Goal: Task Accomplishment & Management: Manage account settings

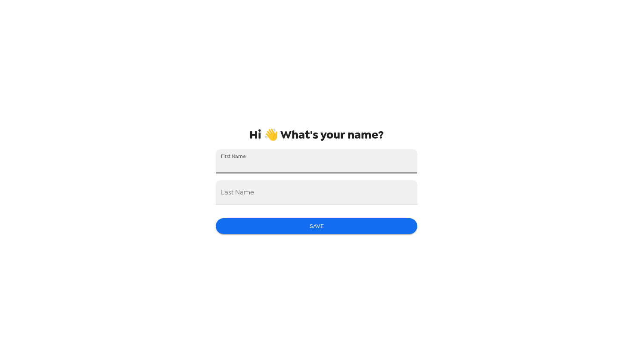
click at [287, 161] on input "First Name" at bounding box center [317, 161] width 202 height 24
type input "[PERSON_NAME]"
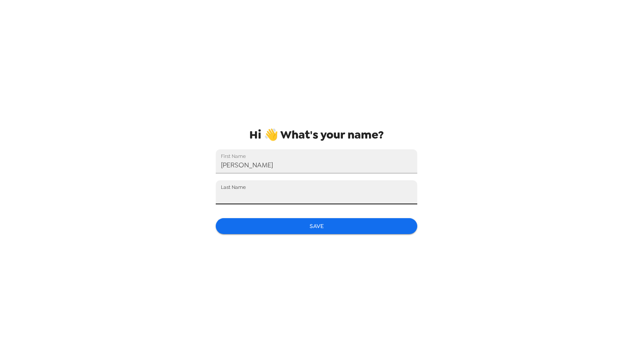
click at [313, 195] on input "Last Name" at bounding box center [317, 192] width 202 height 24
type input "Pottash"
click at [294, 227] on button "Save" at bounding box center [317, 226] width 202 height 16
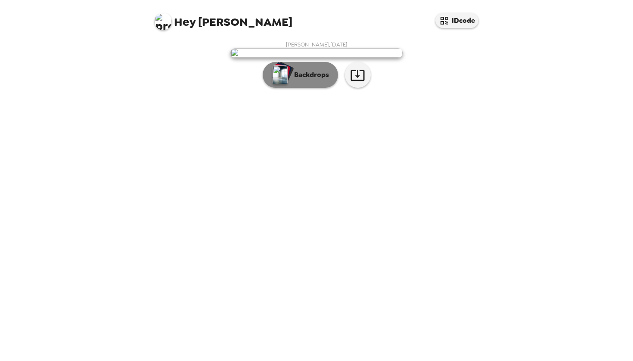
click at [297, 88] on button "Backdrops" at bounding box center [300, 75] width 75 height 26
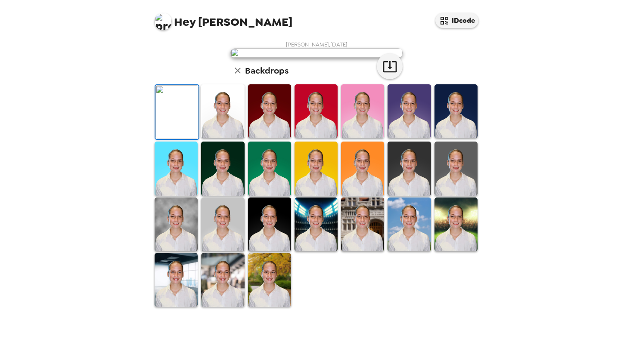
scroll to position [47, 0]
click at [271, 138] on img at bounding box center [269, 111] width 43 height 54
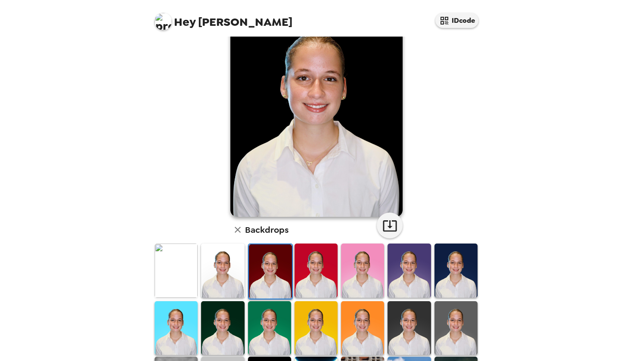
click at [239, 261] on img at bounding box center [222, 271] width 43 height 54
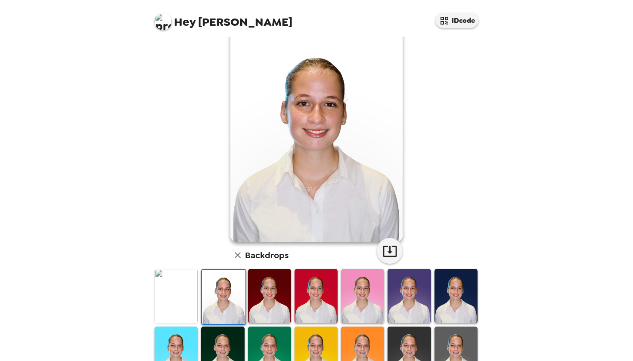
scroll to position [0, 0]
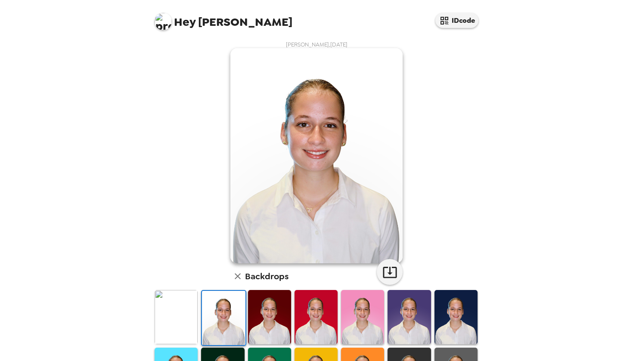
click at [237, 273] on icon "button" at bounding box center [238, 276] width 10 height 10
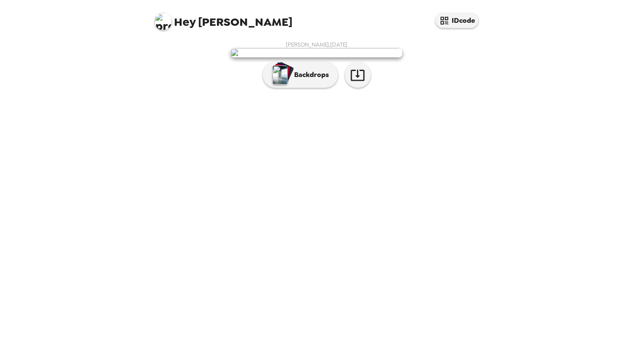
click at [335, 58] on img at bounding box center [316, 52] width 172 height 9
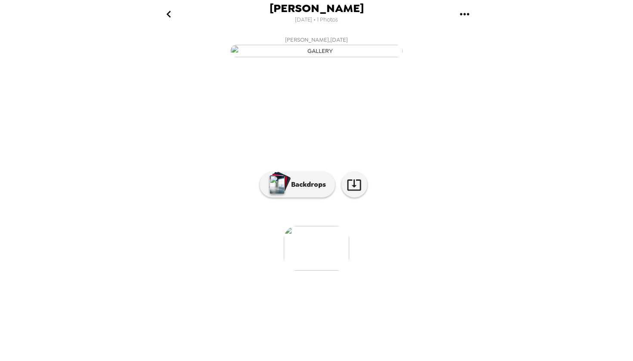
click at [171, 15] on icon "go back" at bounding box center [169, 14] width 14 height 14
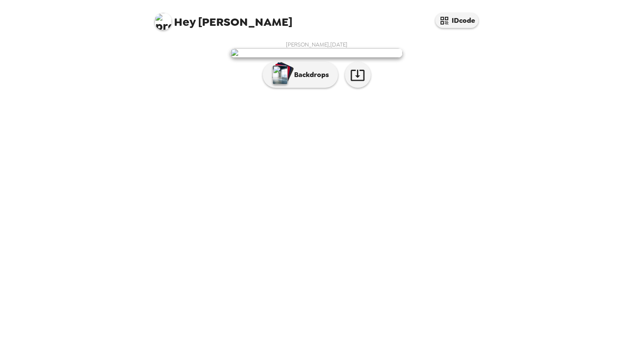
click at [162, 19] on img at bounding box center [163, 21] width 17 height 17
click at [186, 22] on div at bounding box center [316, 180] width 633 height 361
click at [322, 80] on p "Backdrops" at bounding box center [309, 75] width 39 height 10
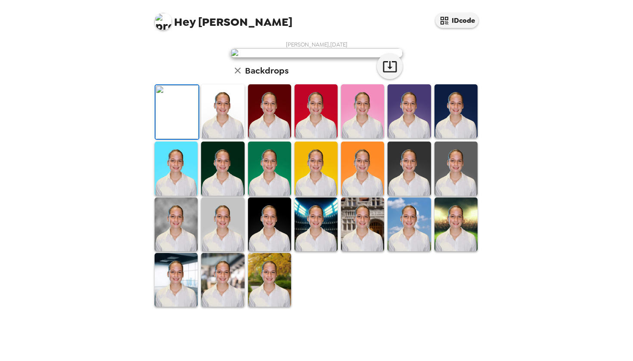
click at [266, 307] on img at bounding box center [269, 280] width 43 height 54
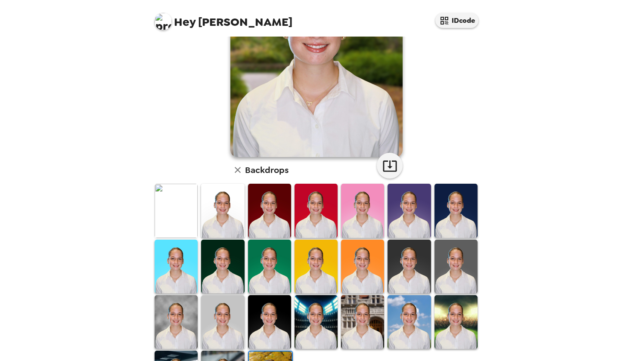
click at [225, 312] on img at bounding box center [222, 322] width 43 height 54
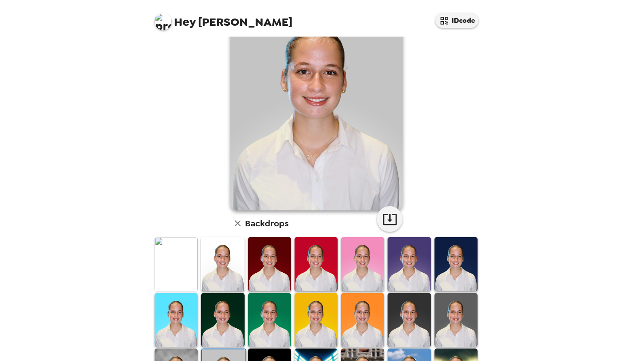
scroll to position [53, 0]
click at [228, 254] on img at bounding box center [222, 264] width 43 height 54
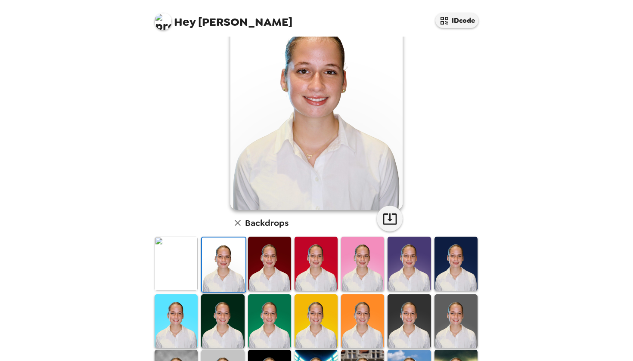
click at [177, 269] on img at bounding box center [176, 264] width 43 height 54
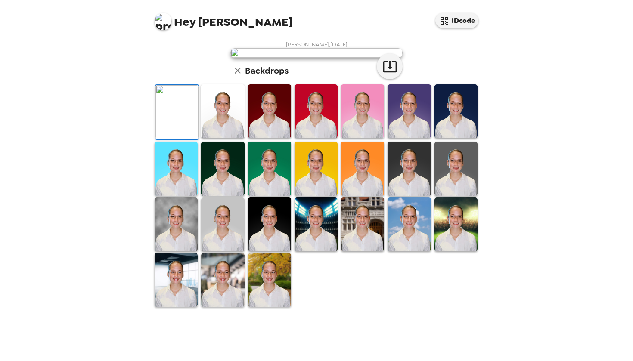
click at [197, 139] on img at bounding box center [176, 112] width 43 height 54
click at [219, 138] on img at bounding box center [222, 111] width 43 height 54
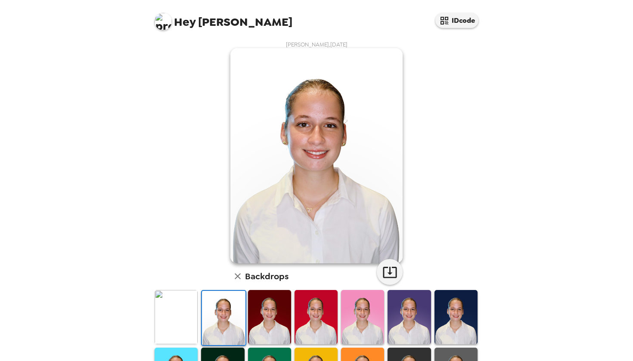
scroll to position [32, 0]
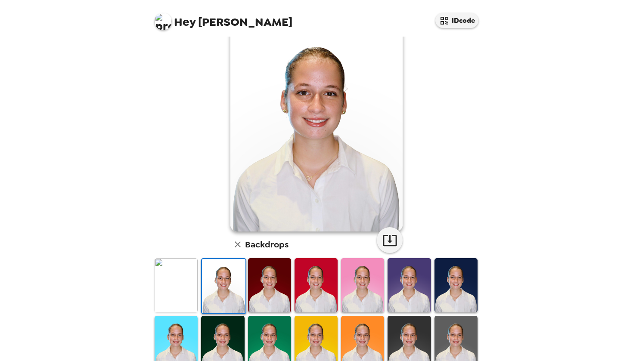
click at [459, 267] on img at bounding box center [455, 285] width 43 height 54
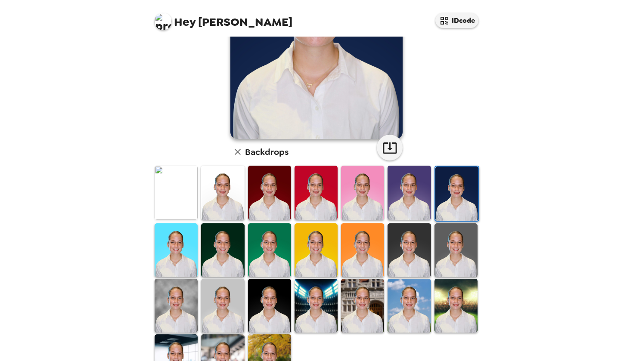
scroll to position [130, 0]
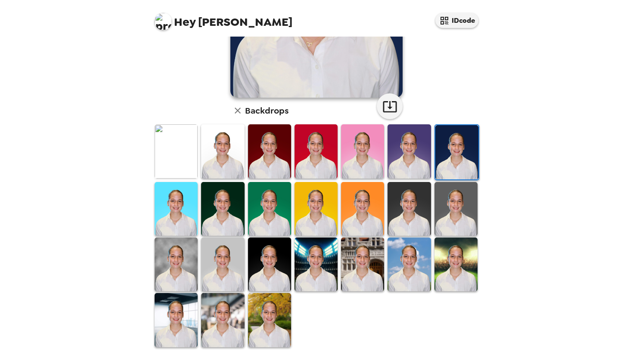
click at [272, 302] on img at bounding box center [269, 320] width 43 height 54
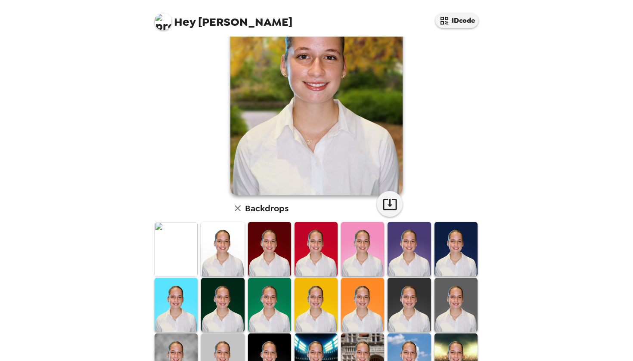
scroll to position [65, 0]
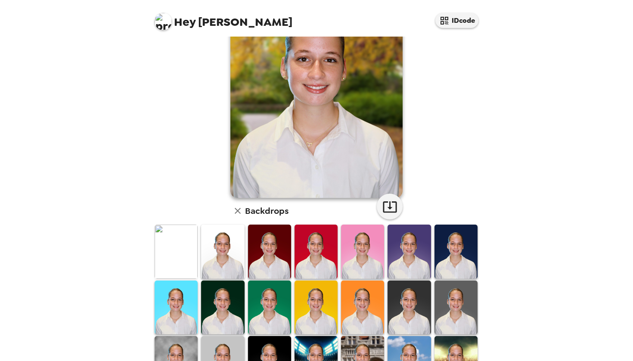
click at [322, 290] on img at bounding box center [316, 308] width 43 height 54
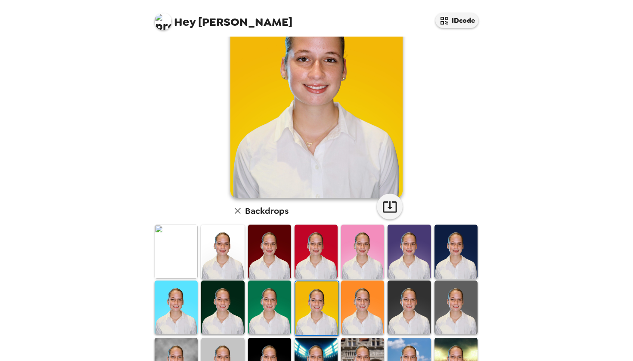
click at [385, 301] on div at bounding box center [362, 308] width 47 height 57
click at [424, 301] on img at bounding box center [409, 308] width 43 height 54
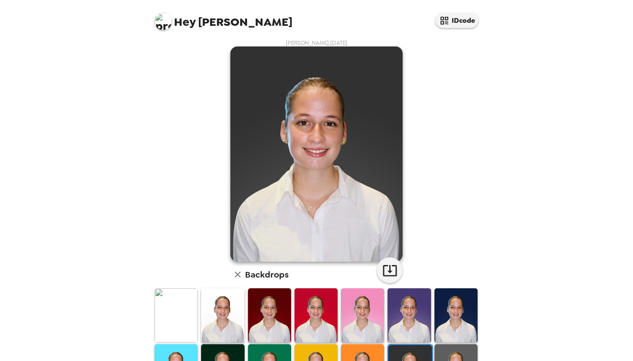
scroll to position [51, 0]
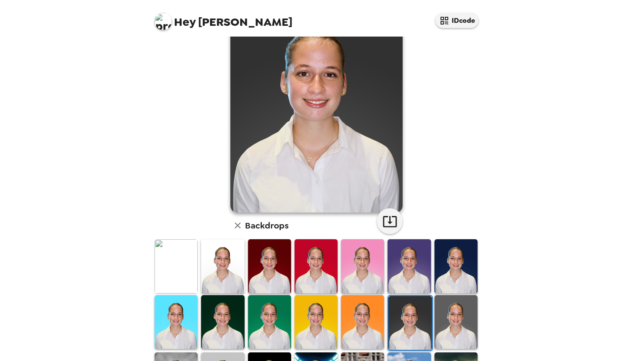
click at [458, 258] on img at bounding box center [455, 266] width 43 height 54
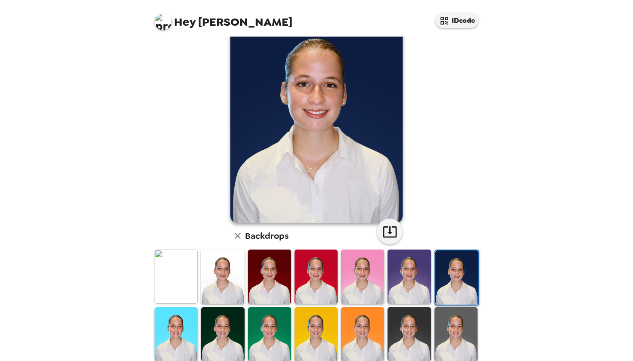
scroll to position [40, 0]
click at [388, 230] on icon "button" at bounding box center [389, 232] width 15 height 15
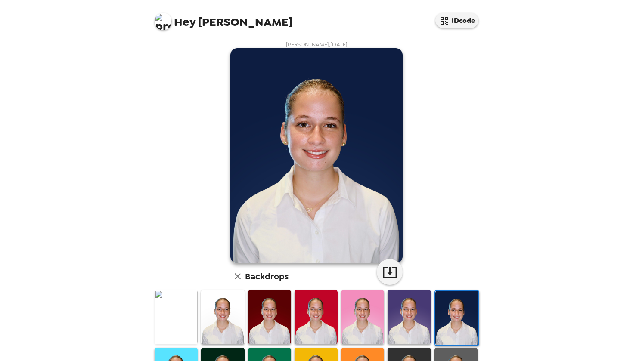
scroll to position [0, 0]
click at [190, 19] on span "Hey" at bounding box center [185, 22] width 22 height 16
click at [161, 22] on img at bounding box center [163, 21] width 17 height 17
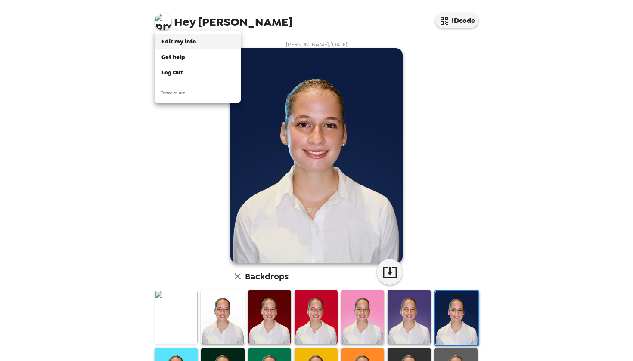
click at [195, 43] on div "Edit my info" at bounding box center [197, 41] width 72 height 9
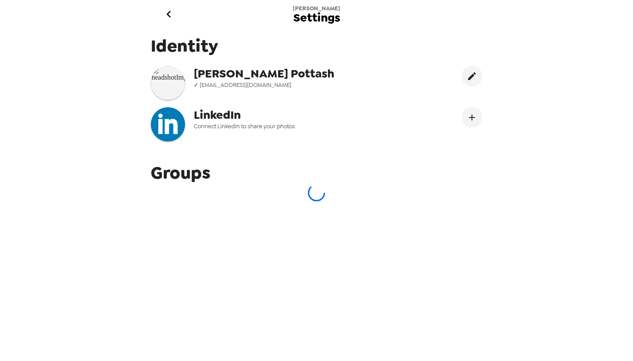
click at [275, 90] on div "[PERSON_NAME] ✓ [EMAIL_ADDRESS][DOMAIN_NAME]" at bounding box center [281, 83] width 174 height 34
click at [263, 74] on span "[PERSON_NAME]" at bounding box center [281, 74] width 174 height 16
click at [161, 69] on img at bounding box center [168, 83] width 34 height 34
click at [170, 12] on icon "go back" at bounding box center [168, 14] width 4 height 7
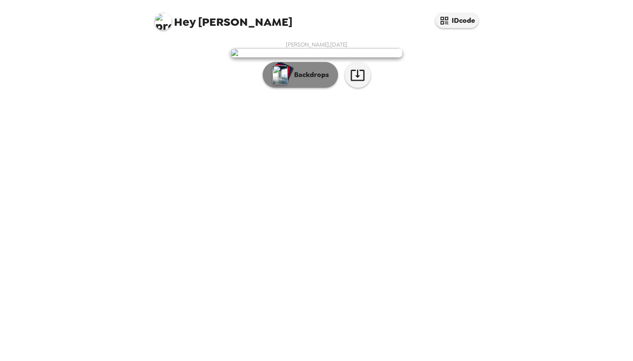
click at [315, 80] on p "Backdrops" at bounding box center [309, 75] width 39 height 10
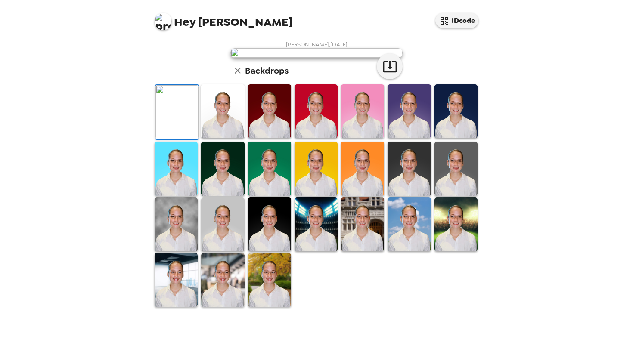
click at [219, 138] on img at bounding box center [222, 111] width 43 height 54
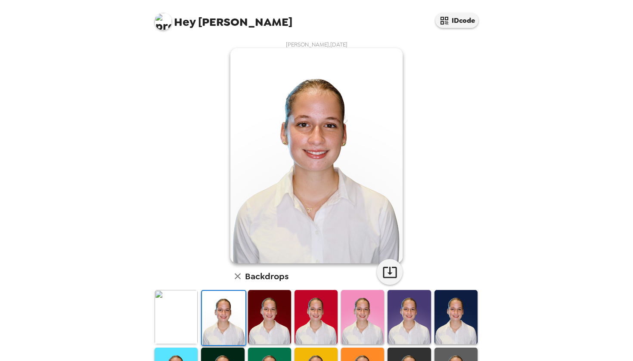
click at [189, 311] on img at bounding box center [176, 317] width 43 height 54
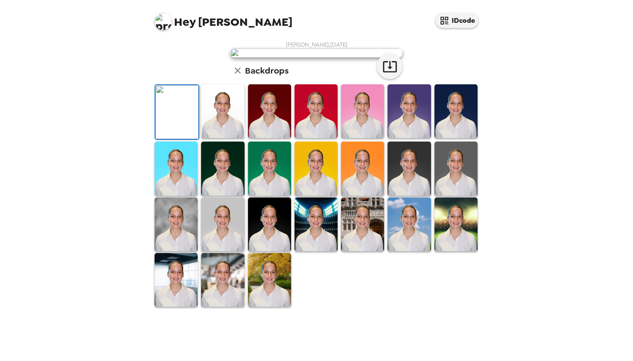
click at [219, 138] on img at bounding box center [222, 111] width 43 height 54
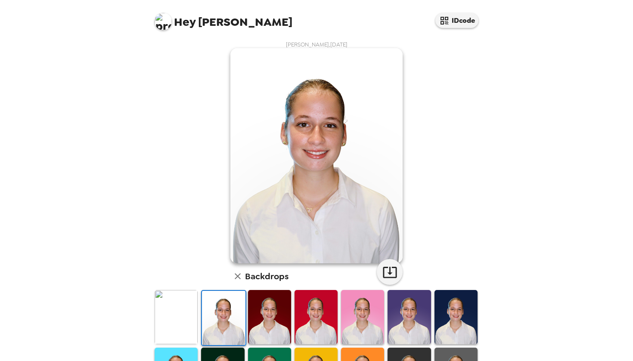
click at [191, 311] on img at bounding box center [176, 317] width 43 height 54
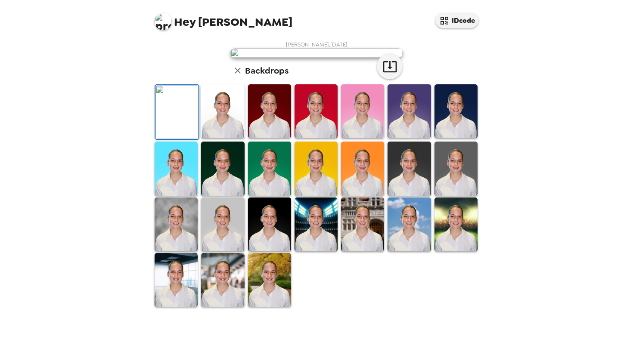
click at [452, 138] on img at bounding box center [455, 111] width 43 height 54
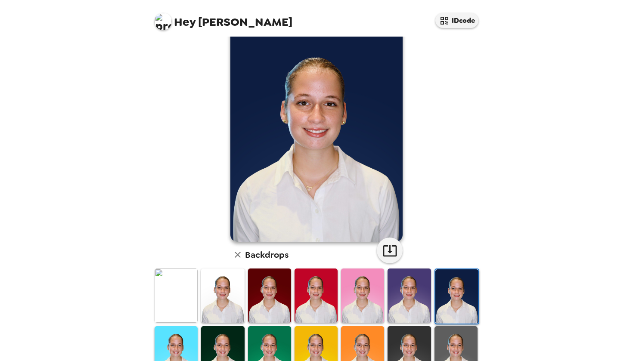
scroll to position [23, 0]
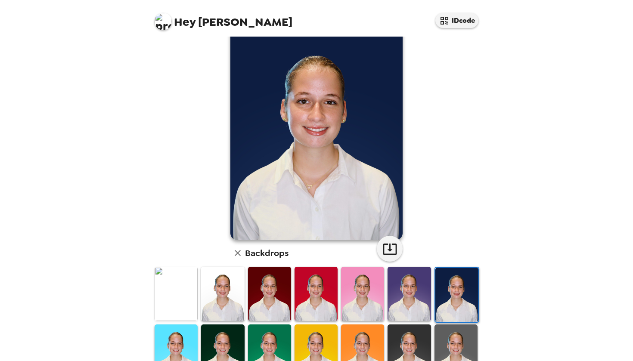
click at [181, 288] on img at bounding box center [176, 294] width 43 height 54
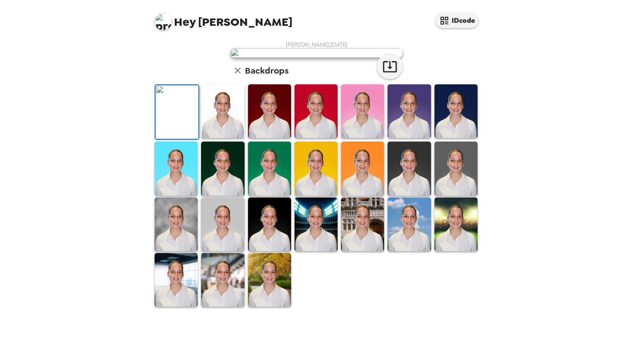
scroll to position [0, 0]
click at [223, 138] on img at bounding box center [222, 111] width 43 height 54
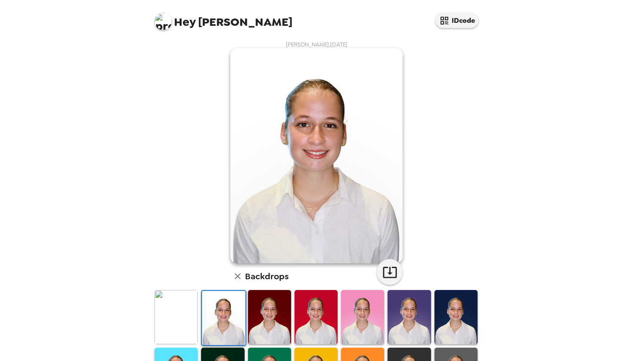
click at [462, 307] on img at bounding box center [455, 317] width 43 height 54
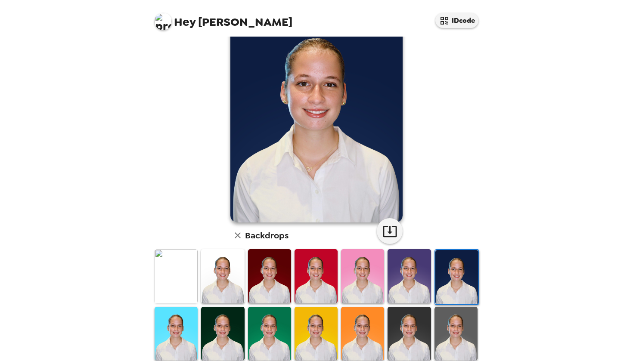
scroll to position [40, 0]
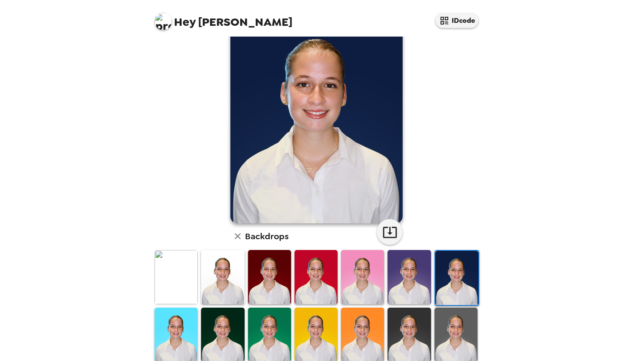
click at [190, 275] on img at bounding box center [176, 277] width 43 height 54
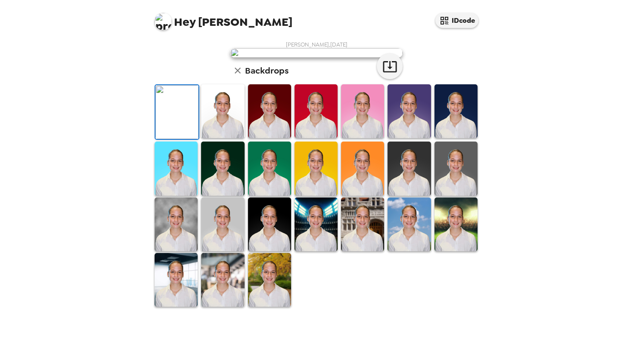
scroll to position [0, 0]
click at [228, 138] on img at bounding box center [222, 111] width 43 height 54
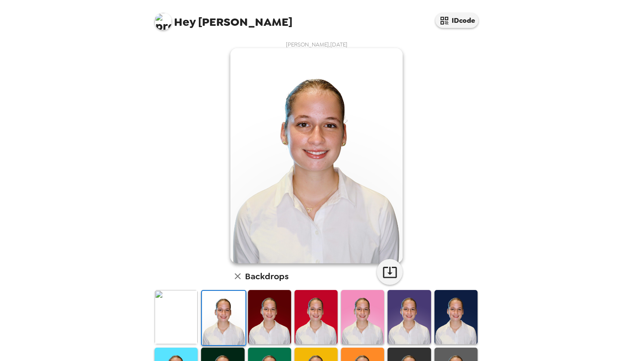
click at [460, 308] on img at bounding box center [455, 317] width 43 height 54
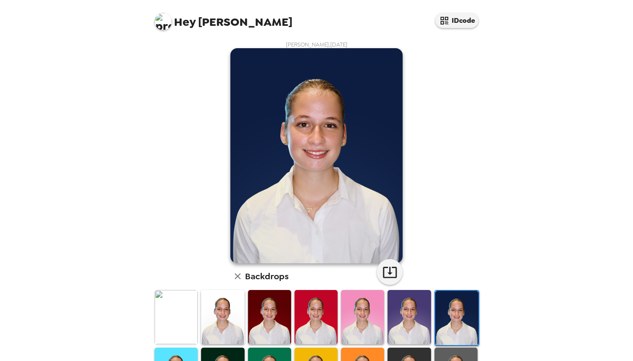
click at [212, 310] on img at bounding box center [222, 317] width 43 height 54
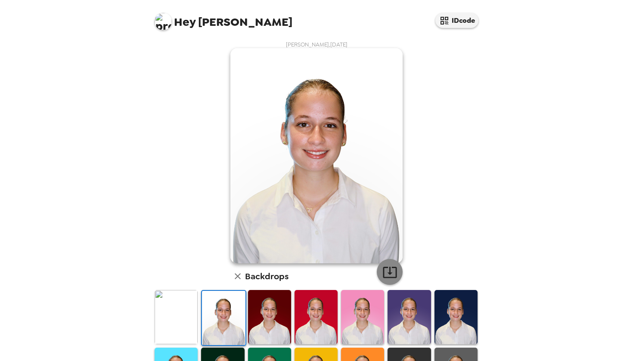
click at [395, 268] on icon "button" at bounding box center [390, 272] width 14 height 11
click at [178, 307] on img at bounding box center [176, 317] width 43 height 54
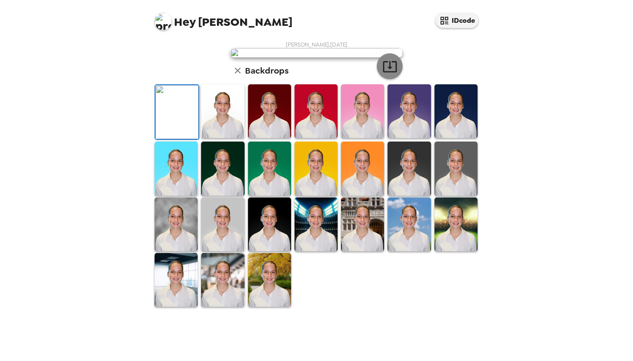
click at [390, 74] on icon "button" at bounding box center [389, 66] width 15 height 15
click at [588, 285] on div "Hey [PERSON_NAME] IDcode [PERSON_NAME] , [DATE] Backdrops" at bounding box center [316, 180] width 633 height 361
click at [236, 251] on img at bounding box center [222, 225] width 43 height 54
